Goal: Transaction & Acquisition: Purchase product/service

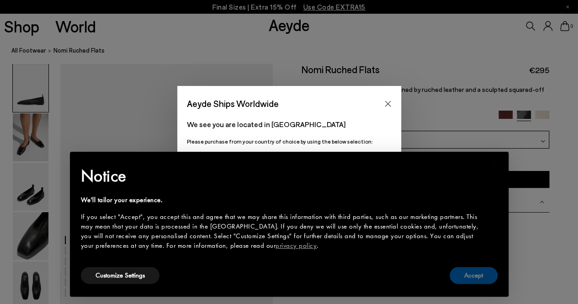
click at [481, 280] on button "Accept" at bounding box center [474, 275] width 48 height 17
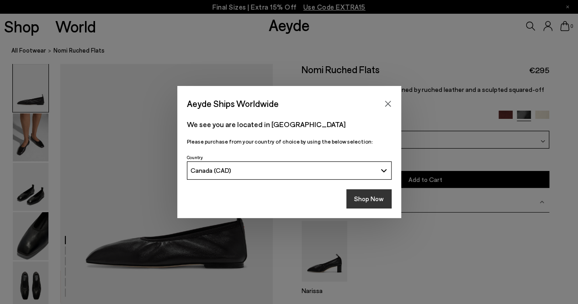
click at [370, 200] on button "Shop Now" at bounding box center [368, 198] width 45 height 19
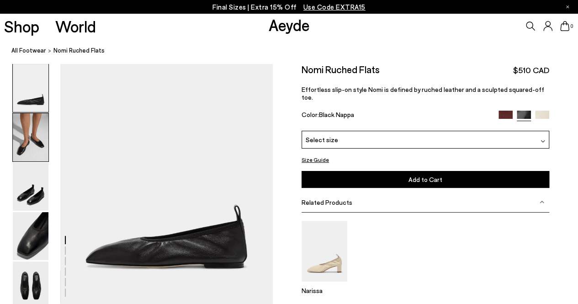
click at [40, 136] on img at bounding box center [31, 137] width 36 height 48
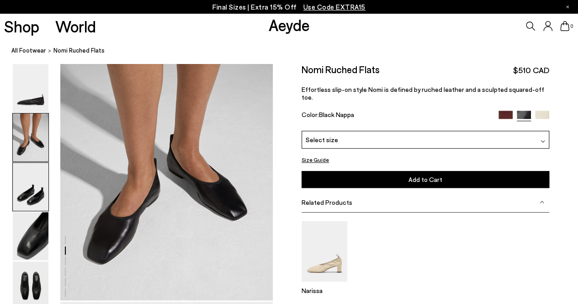
click at [29, 180] on img at bounding box center [31, 187] width 36 height 48
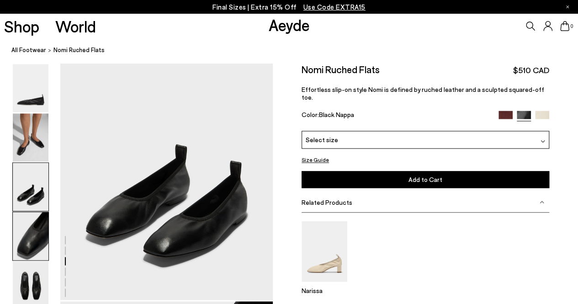
click at [44, 238] on img at bounding box center [31, 236] width 36 height 48
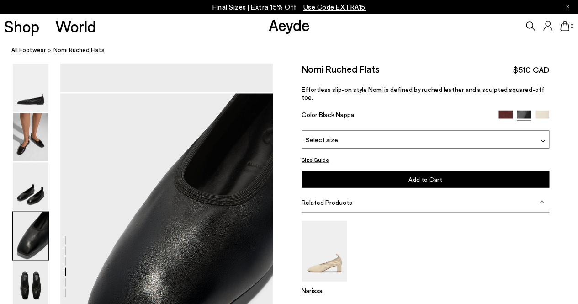
scroll to position [811, 0]
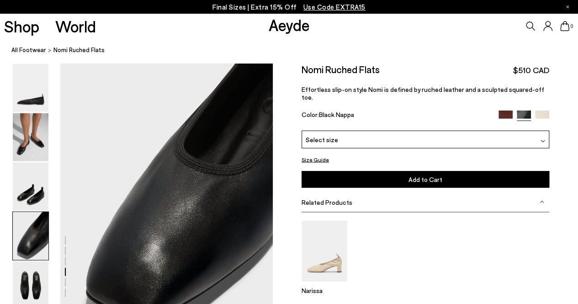
click at [541, 111] on img at bounding box center [542, 118] width 14 height 14
